Goal: Find specific page/section: Find specific page/section

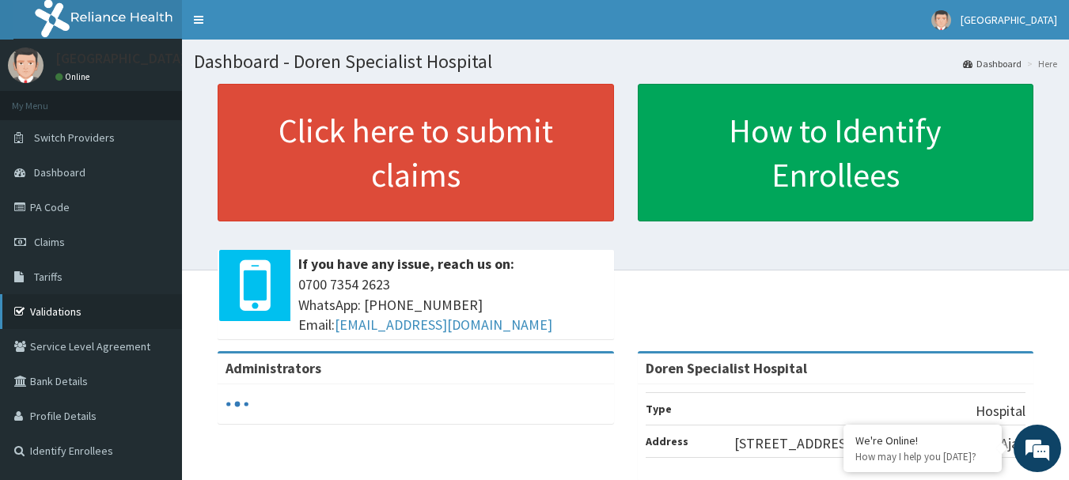
click at [81, 316] on link "Validations" at bounding box center [91, 311] width 182 height 35
click at [80, 315] on link "Validations" at bounding box center [91, 311] width 182 height 35
click at [118, 300] on link "Validations" at bounding box center [91, 311] width 182 height 35
